Goal: Information Seeking & Learning: Check status

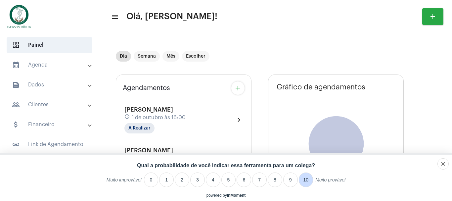
click at [308, 180] on li "10" at bounding box center [305, 179] width 15 height 15
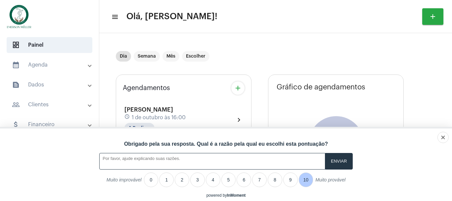
click at [343, 155] on input "A feedback form has popped up." at bounding box center [338, 161] width 27 height 16
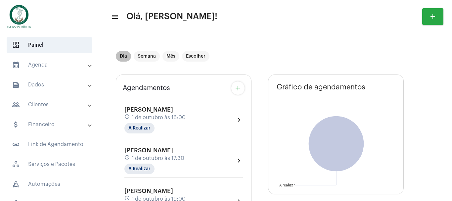
click at [126, 57] on mat-chip "Dia" at bounding box center [123, 56] width 15 height 11
click at [148, 49] on div "Dia Semana Mês Escolher" at bounding box center [259, 56] width 286 height 33
click at [148, 55] on mat-chip "Semana" at bounding box center [147, 56] width 26 height 11
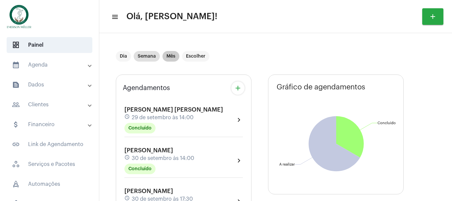
click at [166, 58] on mat-chip "Mês" at bounding box center [170, 56] width 17 height 11
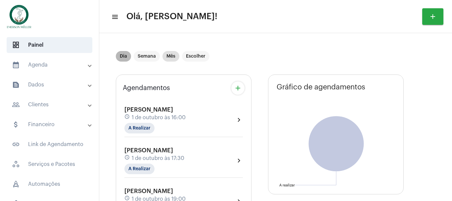
click at [122, 57] on mat-chip "Dia" at bounding box center [123, 56] width 15 height 11
click at [39, 125] on mat-panel-title "attach_money Financeiro" at bounding box center [50, 124] width 76 height 8
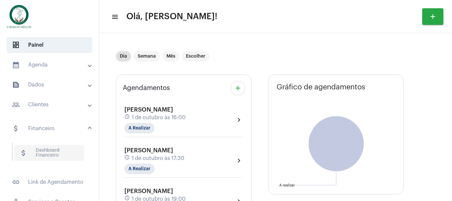
click at [46, 150] on span "attach_money Dashboard Financeiro" at bounding box center [49, 153] width 70 height 16
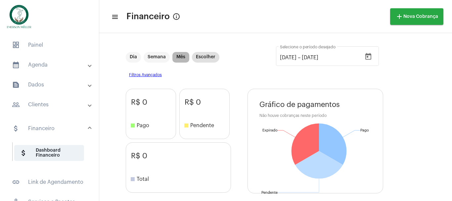
click at [180, 57] on mat-chip "Mês" at bounding box center [180, 57] width 17 height 11
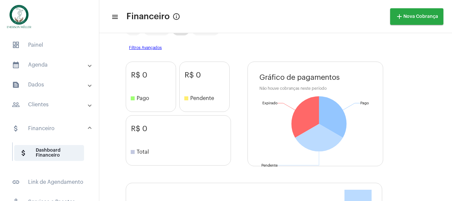
scroll to position [1, 0]
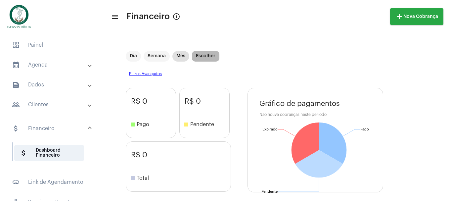
click at [203, 58] on mat-chip "Escolher" at bounding box center [205, 56] width 27 height 11
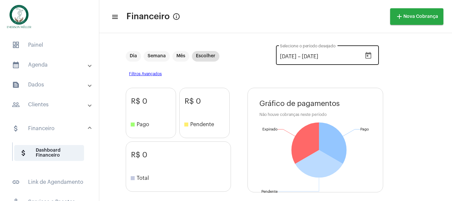
click at [364, 54] on icon "Open calendar" at bounding box center [368, 56] width 8 height 8
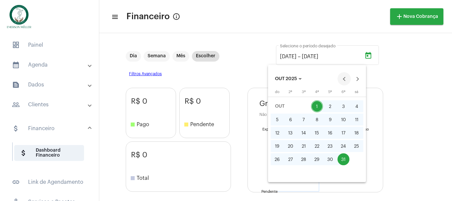
click at [341, 76] on button "Previous month" at bounding box center [343, 78] width 13 height 13
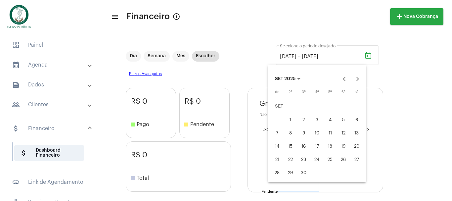
click at [289, 118] on div "1" at bounding box center [290, 119] width 12 height 12
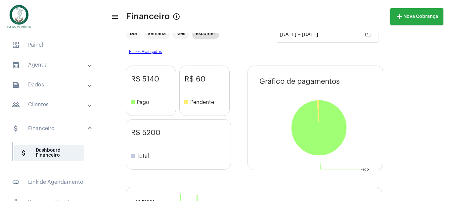
scroll to position [0, 0]
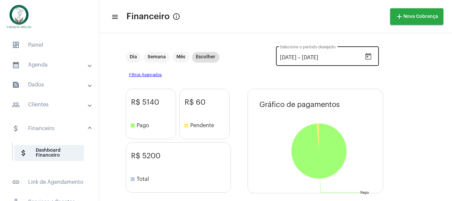
click at [368, 57] on icon "Open calendar" at bounding box center [368, 57] width 8 height 8
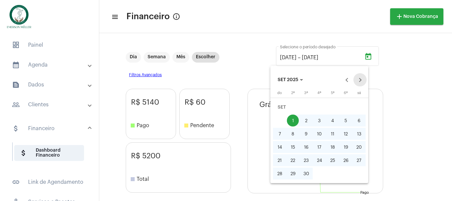
click at [360, 79] on button "Next month" at bounding box center [359, 79] width 13 height 13
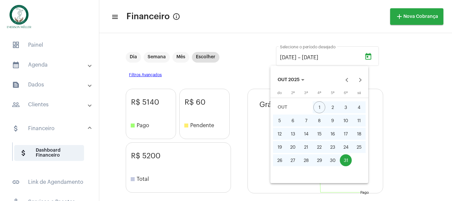
click at [319, 104] on div "1" at bounding box center [319, 107] width 12 height 12
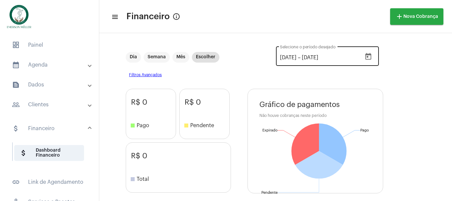
click at [365, 55] on icon "Open calendar" at bounding box center [368, 57] width 8 height 8
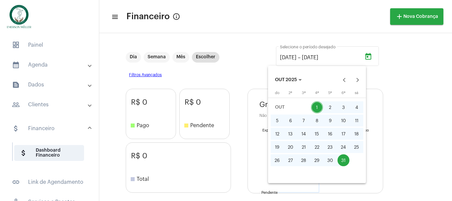
click at [318, 109] on div "1" at bounding box center [317, 107] width 12 height 12
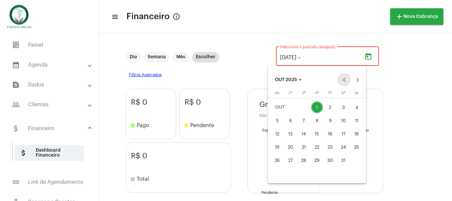
click at [344, 82] on button "Previous month" at bounding box center [343, 79] width 13 height 13
click at [289, 120] on div "1" at bounding box center [290, 120] width 12 height 12
type input "[DATE]"
click at [304, 173] on div "30" at bounding box center [303, 173] width 12 height 12
